Goal: Complete application form

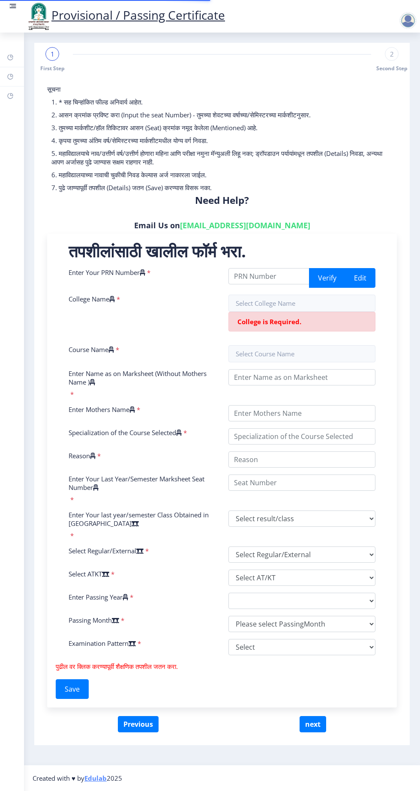
select select
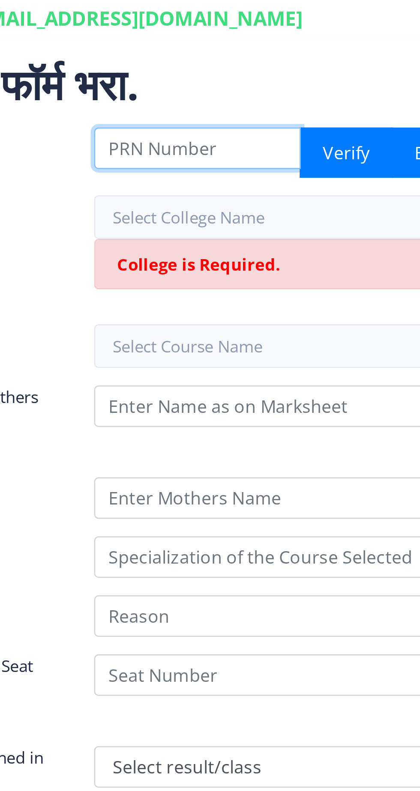
click at [247, 274] on input "Enter Your PRN Number" at bounding box center [268, 276] width 81 height 16
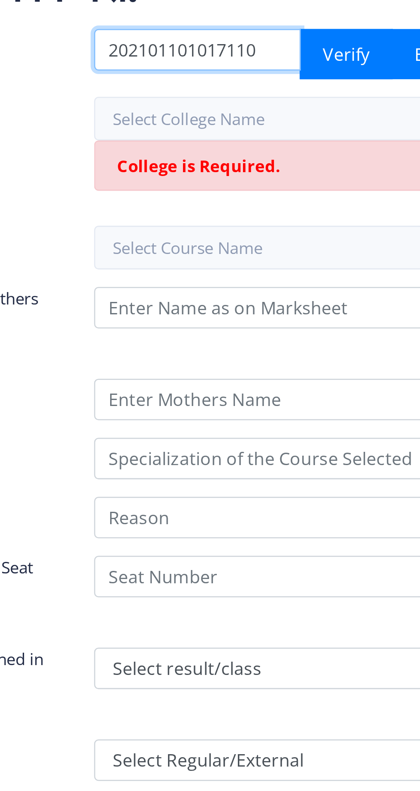
type input "202101101017110"
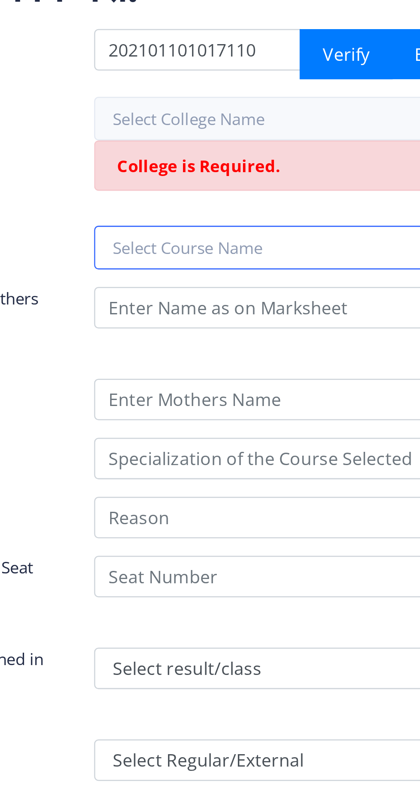
click at [249, 352] on input "text" at bounding box center [301, 353] width 147 height 17
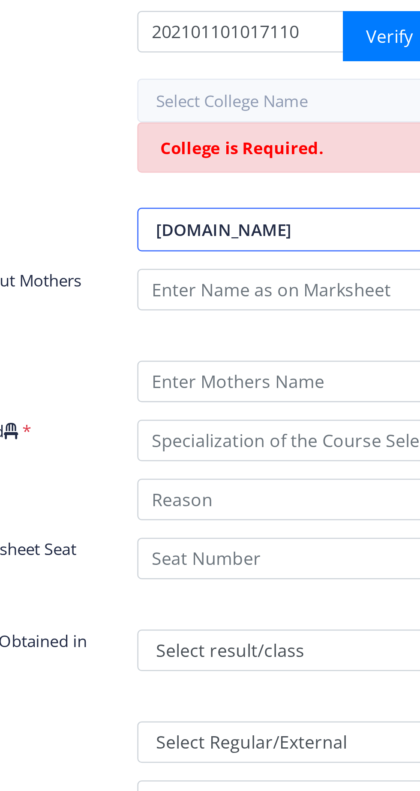
type input "[DOMAIN_NAME]"
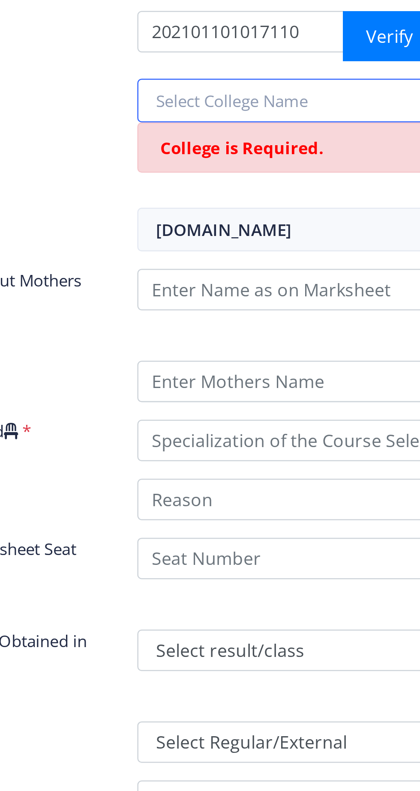
click at [253, 304] on input "text" at bounding box center [301, 303] width 147 height 17
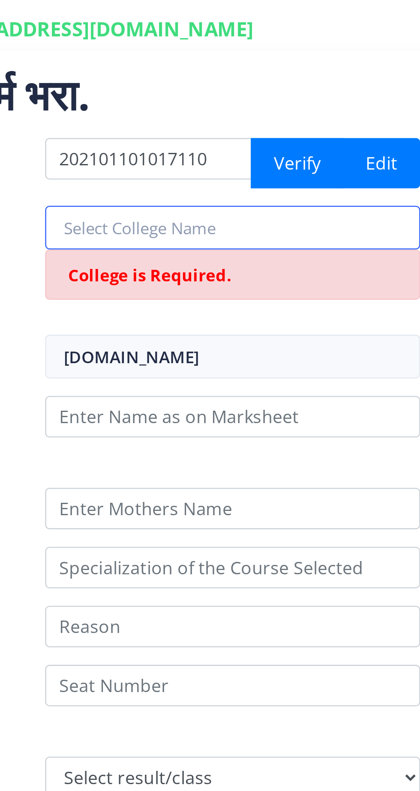
click at [255, 301] on input "text" at bounding box center [301, 303] width 147 height 17
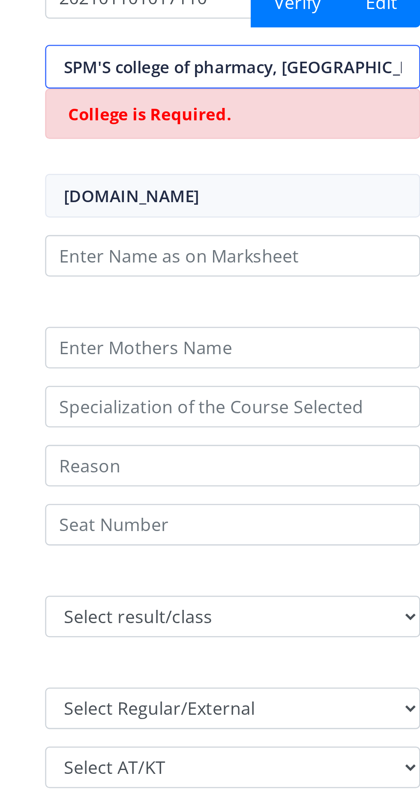
type input "SPM'S college of pharmacy, [GEOGRAPHIC_DATA]"
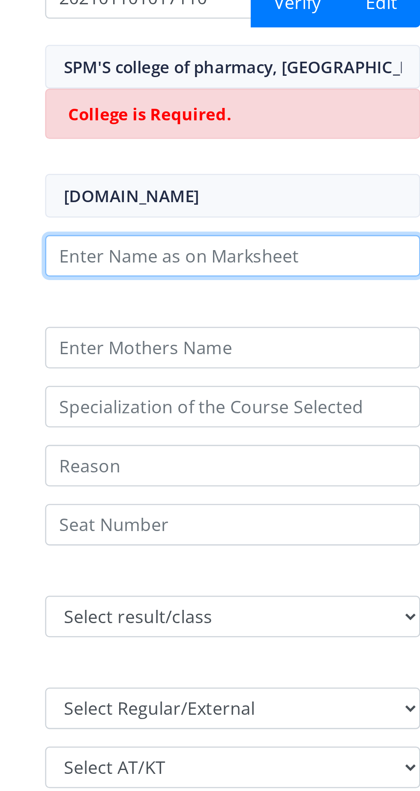
click at [336, 376] on input "Enter Name as on Marksheet (Without Mothers Name )" at bounding box center [301, 377] width 147 height 16
type input "D"
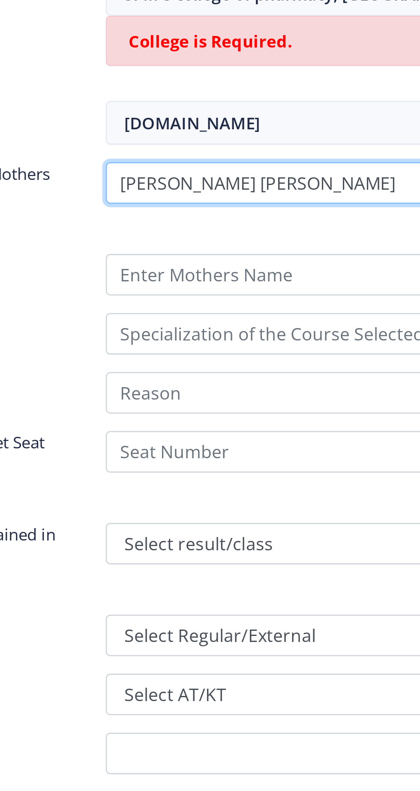
type input "[PERSON_NAME] [PERSON_NAME]"
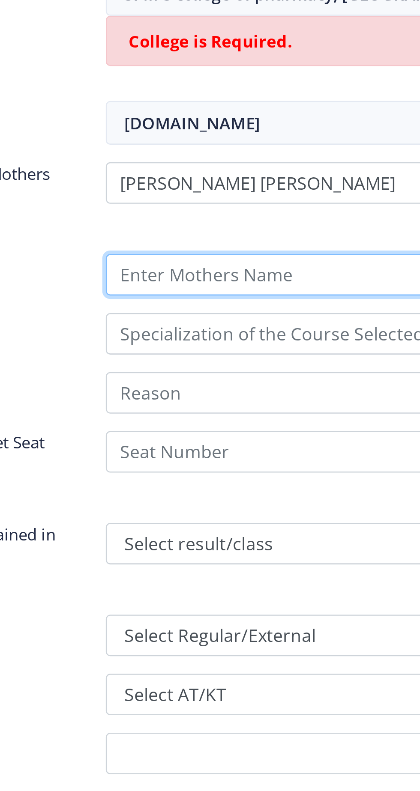
click at [305, 416] on input "Enter Mothers Name" at bounding box center [301, 413] width 147 height 16
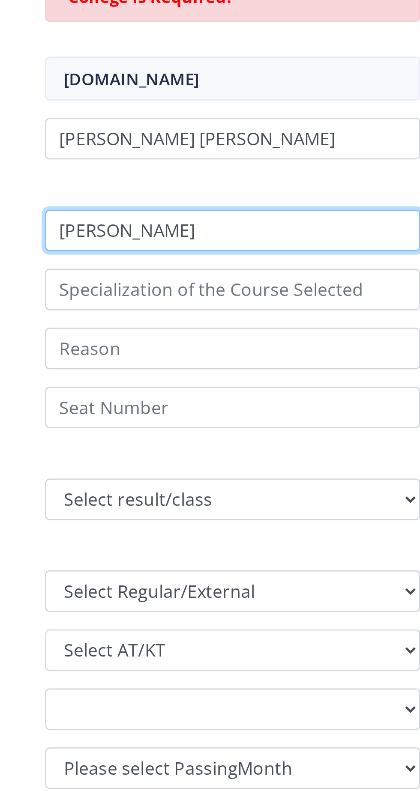
type input "[PERSON_NAME]"
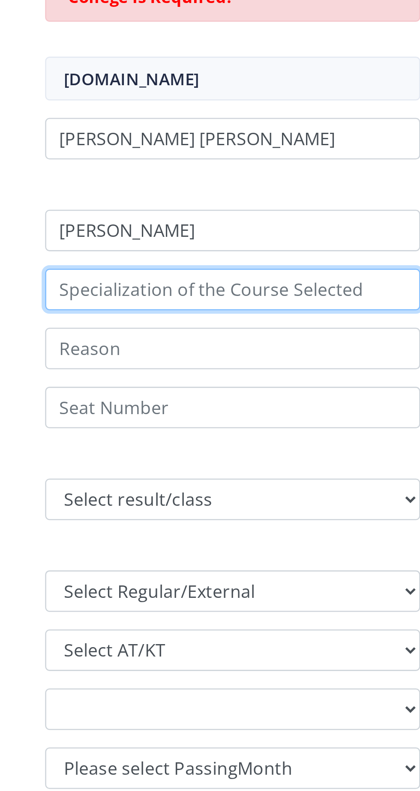
click at [310, 432] on input "Specialization of the Course Selected" at bounding box center [301, 436] width 147 height 16
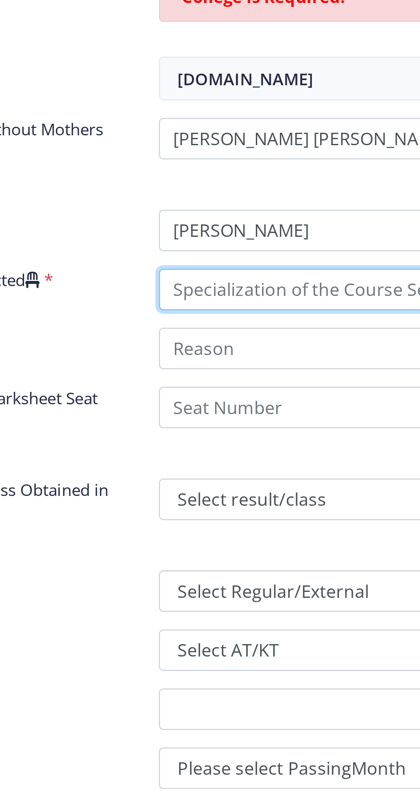
click at [272, 439] on input "Specialization of the Course Selected" at bounding box center [301, 436] width 147 height 16
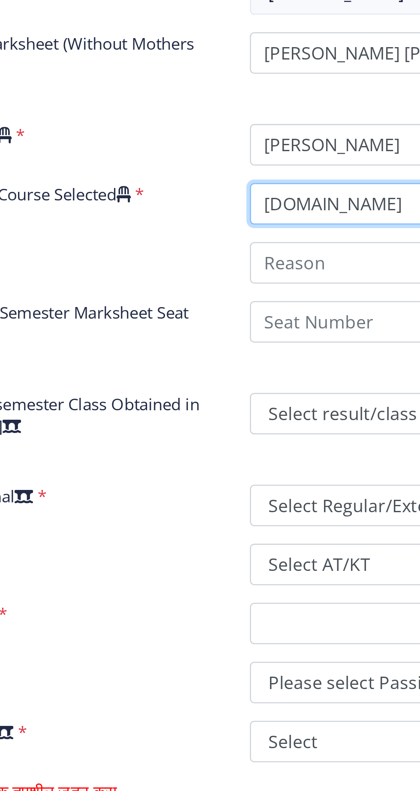
type input "[DOMAIN_NAME]"
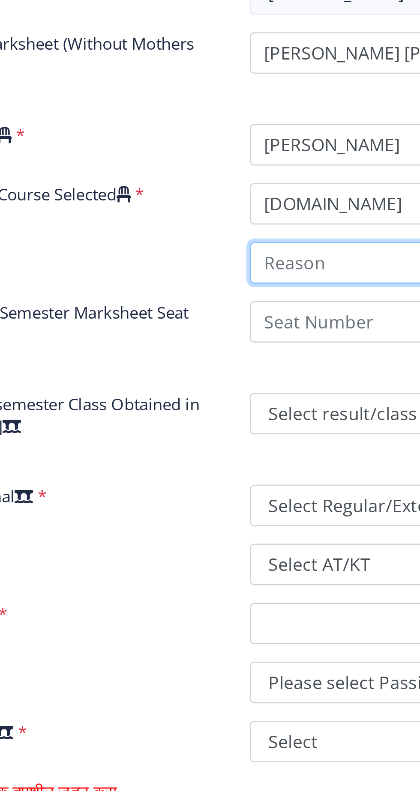
click at [271, 460] on input "Reason" at bounding box center [301, 459] width 147 height 16
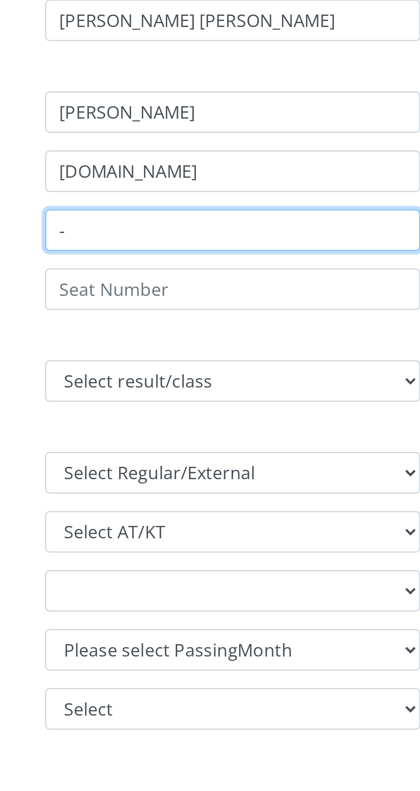
type input "-"
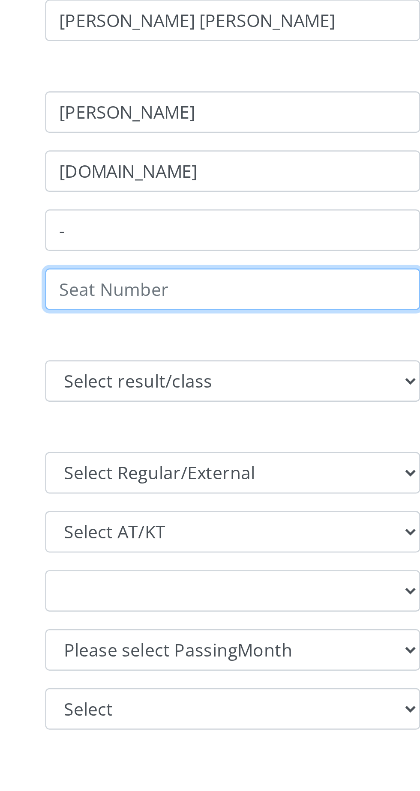
click at [351, 485] on input "Enter Your Last Year/Semester Marksheet Seat Number" at bounding box center [301, 482] width 147 height 16
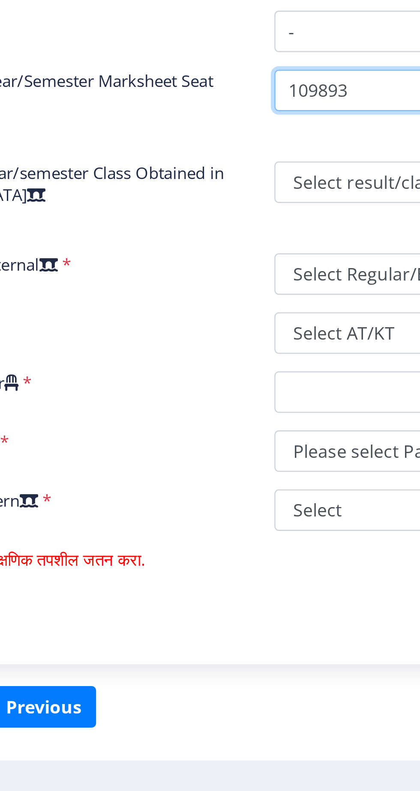
type input "109893"
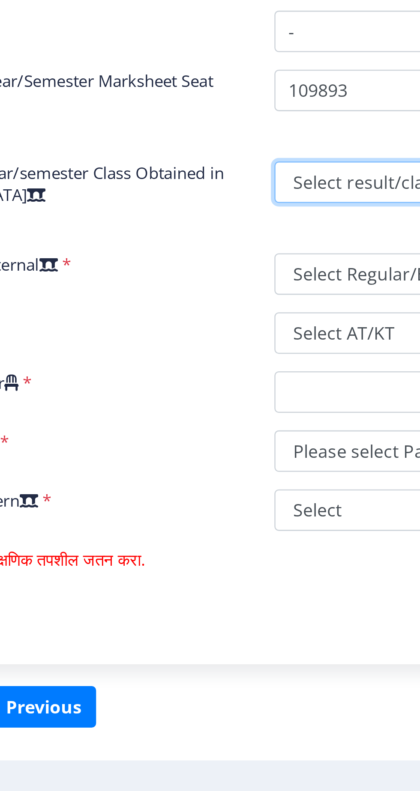
click at [262, 516] on select "Select result/class DISTINCTION FIRST CLASS HIGHER SECOND CLASS SECOND CLASS PA…" at bounding box center [301, 518] width 147 height 16
select select "FIRST CLASS"
click at [228, 510] on select "Select result/class DISTINCTION FIRST CLASS HIGHER SECOND CLASS SECOND CLASS PA…" at bounding box center [301, 518] width 147 height 16
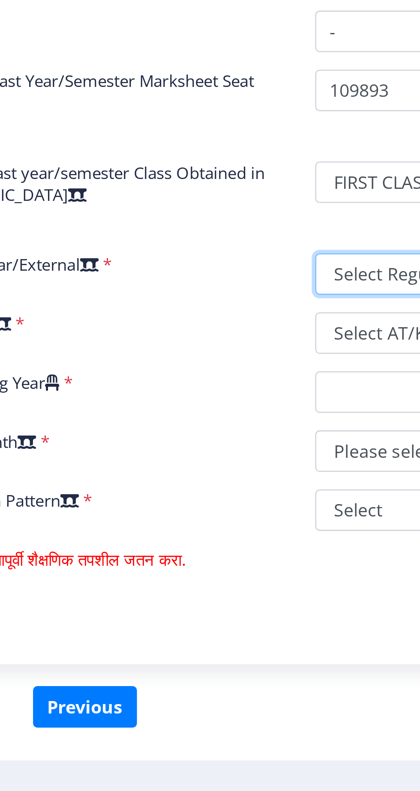
click at [251, 551] on select "Select Regular/External Regular External Special" at bounding box center [301, 554] width 147 height 16
select select "Regular"
click at [228, 546] on select "Select Regular/External Regular External Special" at bounding box center [301, 554] width 147 height 16
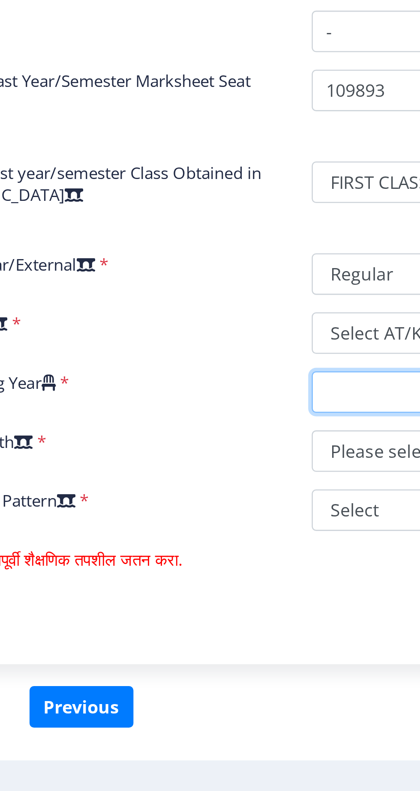
click at [251, 598] on select "2025 2024 2023 2022 2021 2020 2019 2018 2017 2016 2015 2014 2013 2012 2011 2010…" at bounding box center [301, 601] width 147 height 16
select select "2025"
click at [228, 593] on select "2025 2024 2023 2022 2021 2020 2019 2018 2017 2016 2015 2014 2013 2012 2011 2010…" at bounding box center [301, 601] width 147 height 16
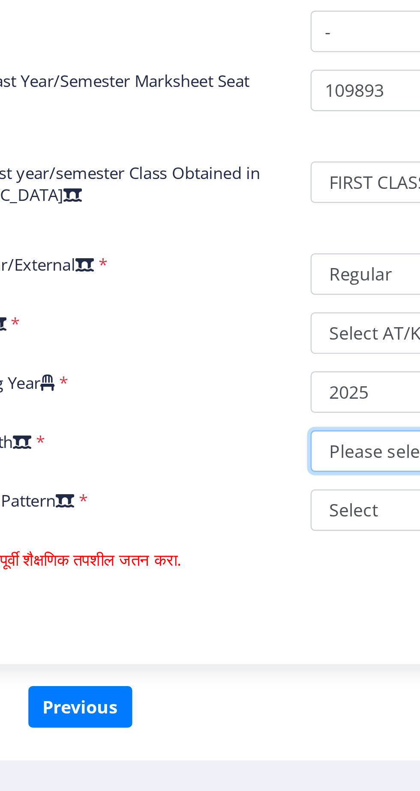
click at [248, 622] on select "Please select PassingMonth (01) January (02) February (03) March (04) April (05…" at bounding box center [301, 624] width 147 height 16
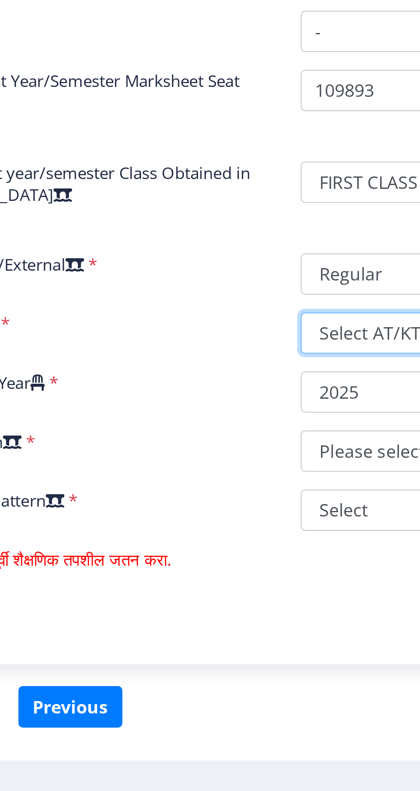
click at [234, 576] on select "Select AT/KT None ATKT" at bounding box center [301, 578] width 147 height 16
select select "None"
click at [228, 570] on select "Select AT/KT None ATKT" at bounding box center [301, 578] width 147 height 16
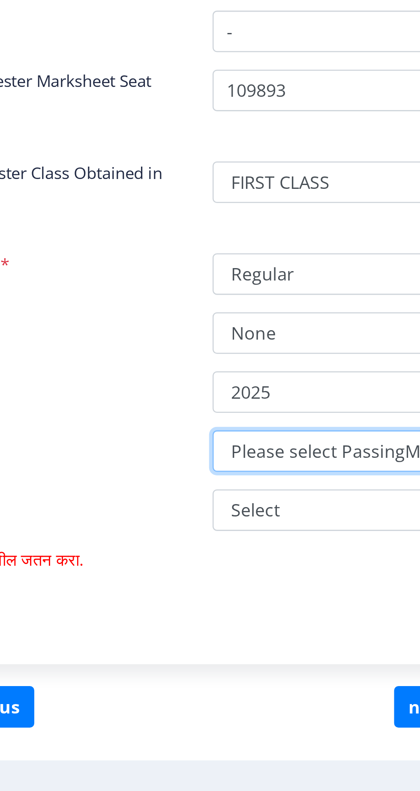
click at [238, 623] on select "Please select PassingMonth (01) January (02) February (03) March (04) April (05…" at bounding box center [301, 624] width 147 height 16
select select "March"
click at [228, 616] on select "Please select PassingMonth (01) January (02) February (03) March (04) April (05…" at bounding box center [301, 624] width 147 height 16
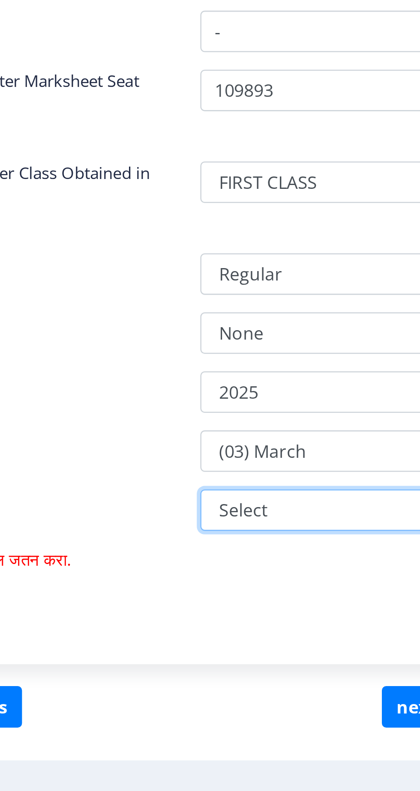
click at [242, 645] on select "Select Yearly Semester" at bounding box center [301, 647] width 147 height 16
select select "Semester"
click at [228, 639] on select "Select Yearly Semester" at bounding box center [301, 647] width 147 height 16
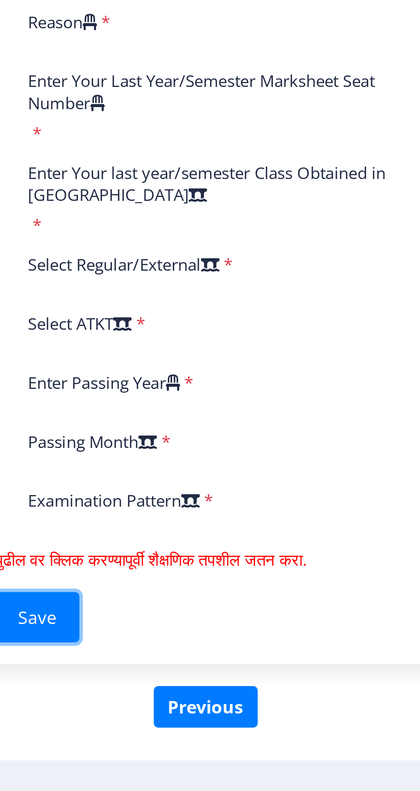
click at [75, 686] on button "Save" at bounding box center [72, 689] width 33 height 20
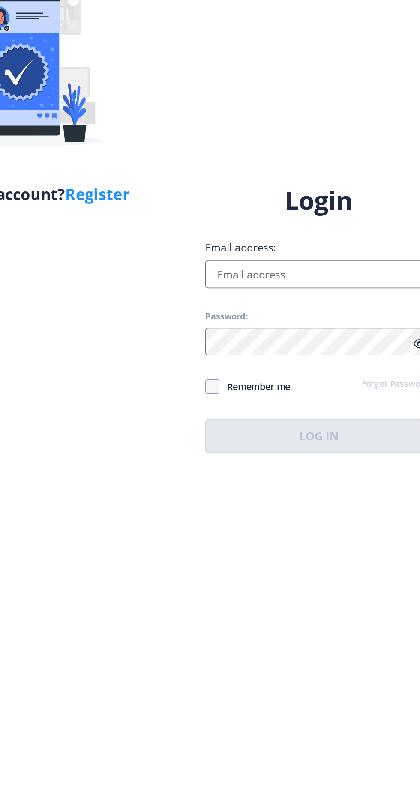
click at [277, 370] on input "Email address:" at bounding box center [304, 361] width 137 height 17
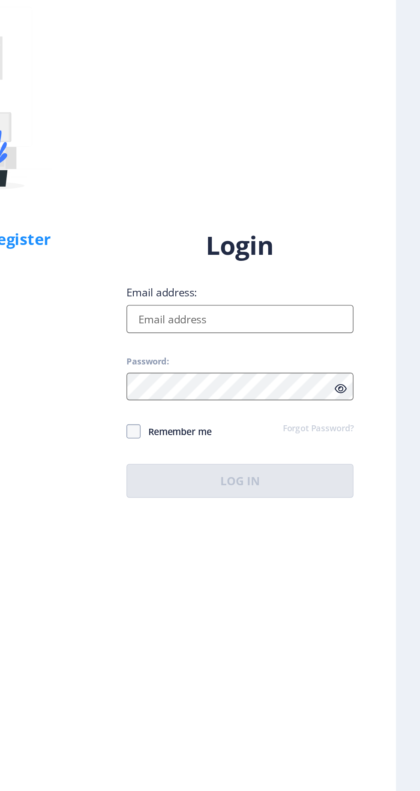
type input "[EMAIL_ADDRESS][DOMAIN_NAME]"
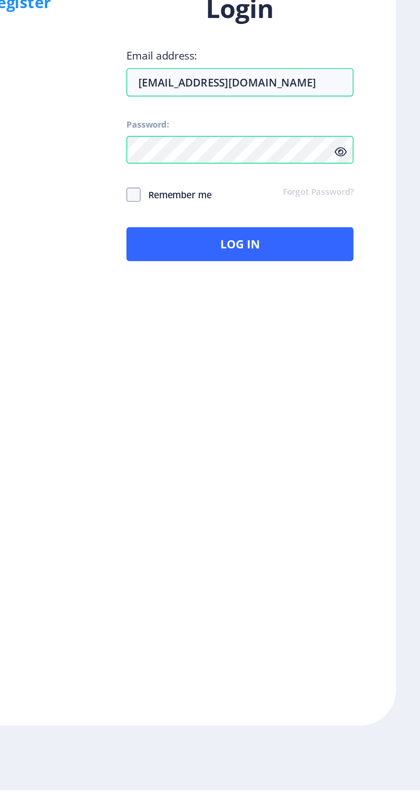
click at [279, 435] on span "Remember me" at bounding box center [265, 430] width 43 height 10
click at [236, 430] on input "Remember me" at bounding box center [236, 429] width 0 height 0
checkbox input "true"
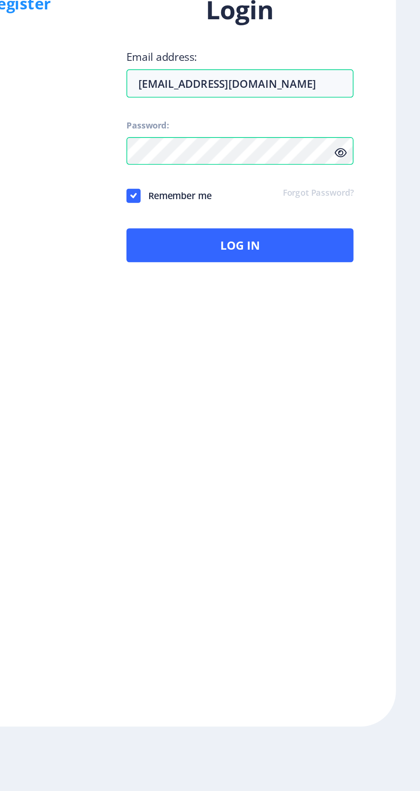
click at [365, 407] on icon at bounding box center [364, 404] width 7 height 6
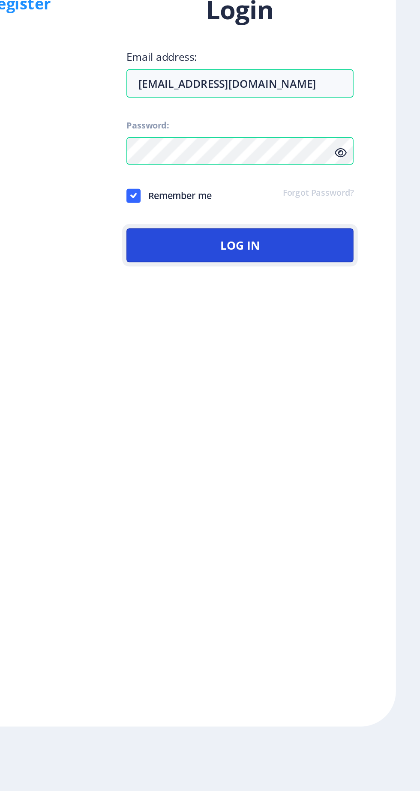
click at [320, 470] on button "Log In" at bounding box center [304, 460] width 137 height 21
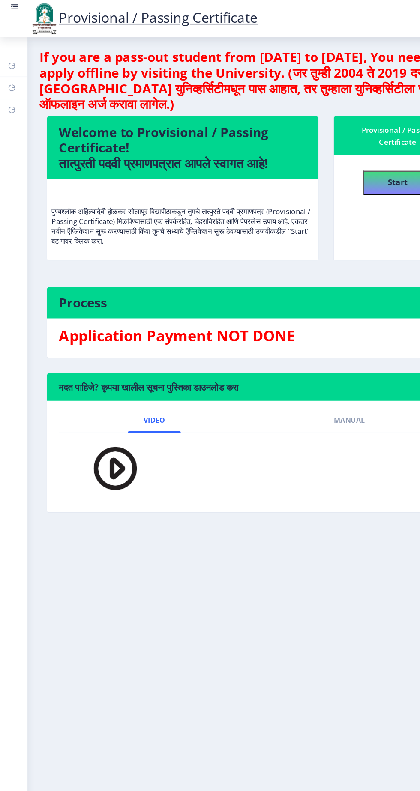
click at [101, 408] on img at bounding box center [95, 408] width 60 height 49
